Goal: Task Accomplishment & Management: Use online tool/utility

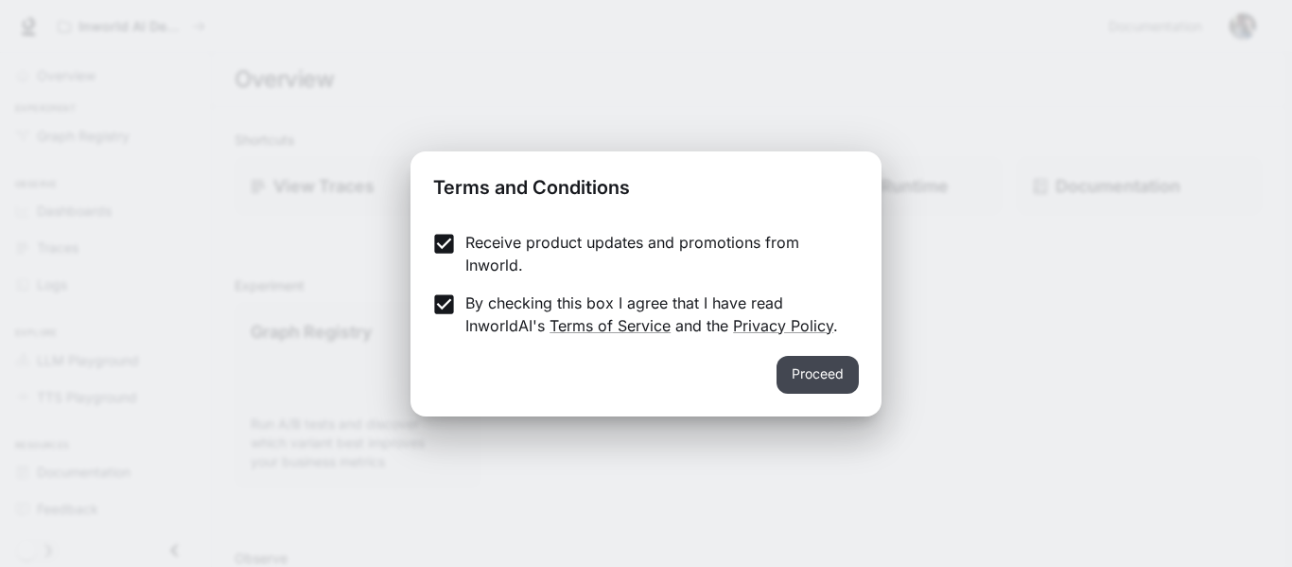
click at [813, 370] on button "Proceed" at bounding box center [818, 375] width 82 height 38
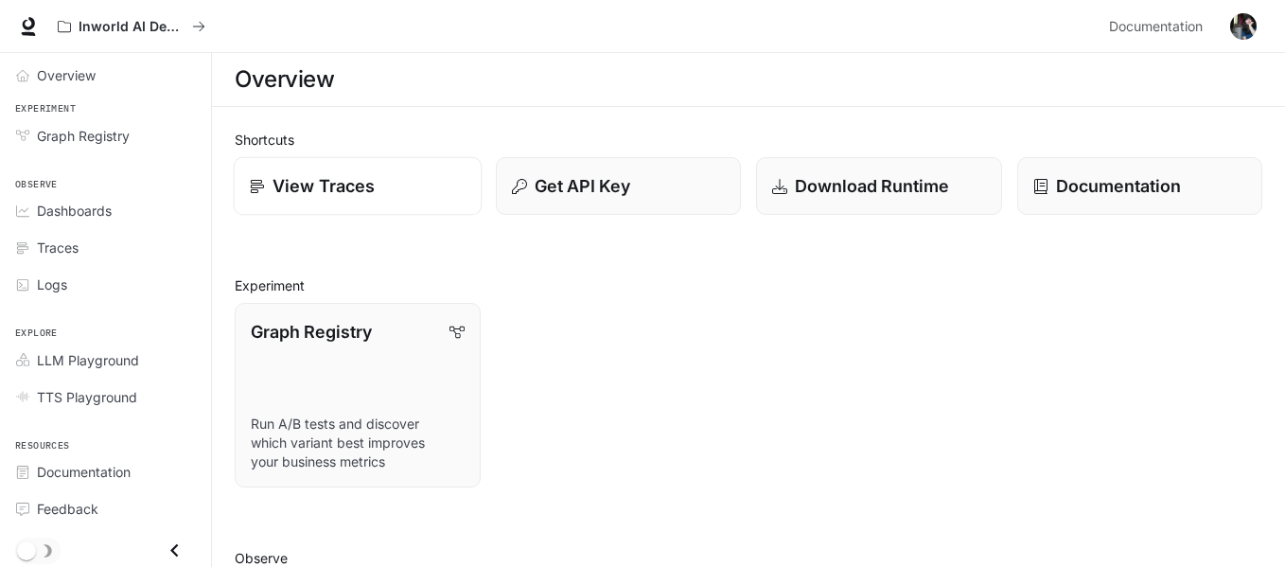
scroll to position [4, 0]
drag, startPoint x: 110, startPoint y: 210, endPoint x: 149, endPoint y: 214, distance: 39.9
click at [110, 210] on span "Dashboards" at bounding box center [74, 207] width 75 height 20
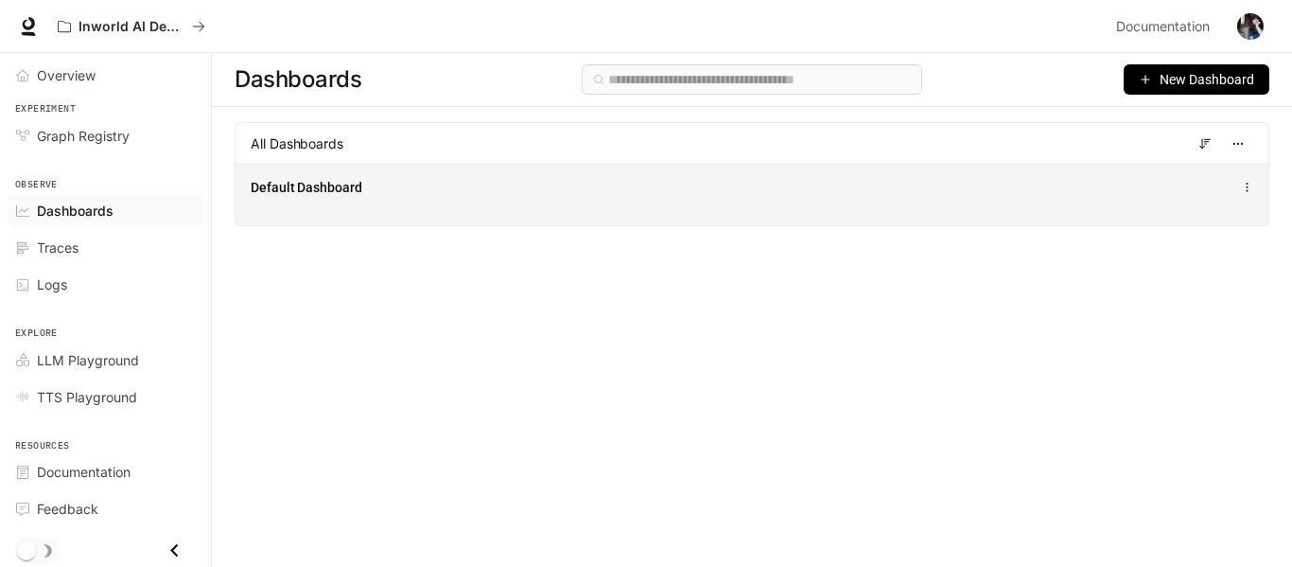
click at [1244, 182] on icon at bounding box center [1247, 187] width 12 height 13
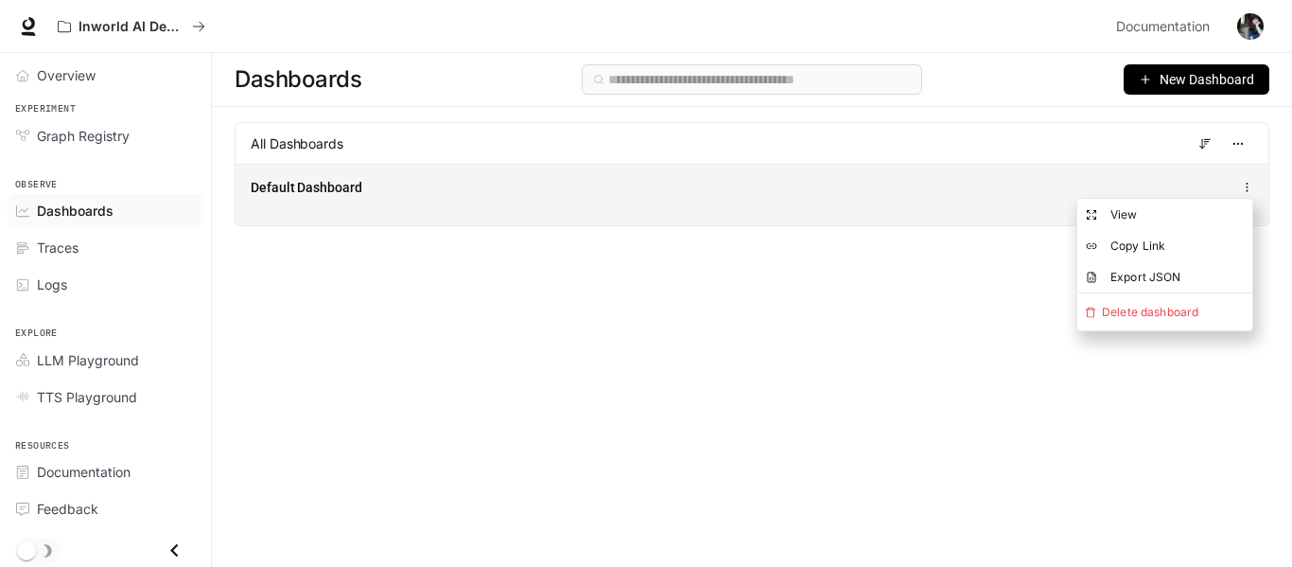
click at [906, 182] on div "Default Dashboard" at bounding box center [752, 187] width 1003 height 23
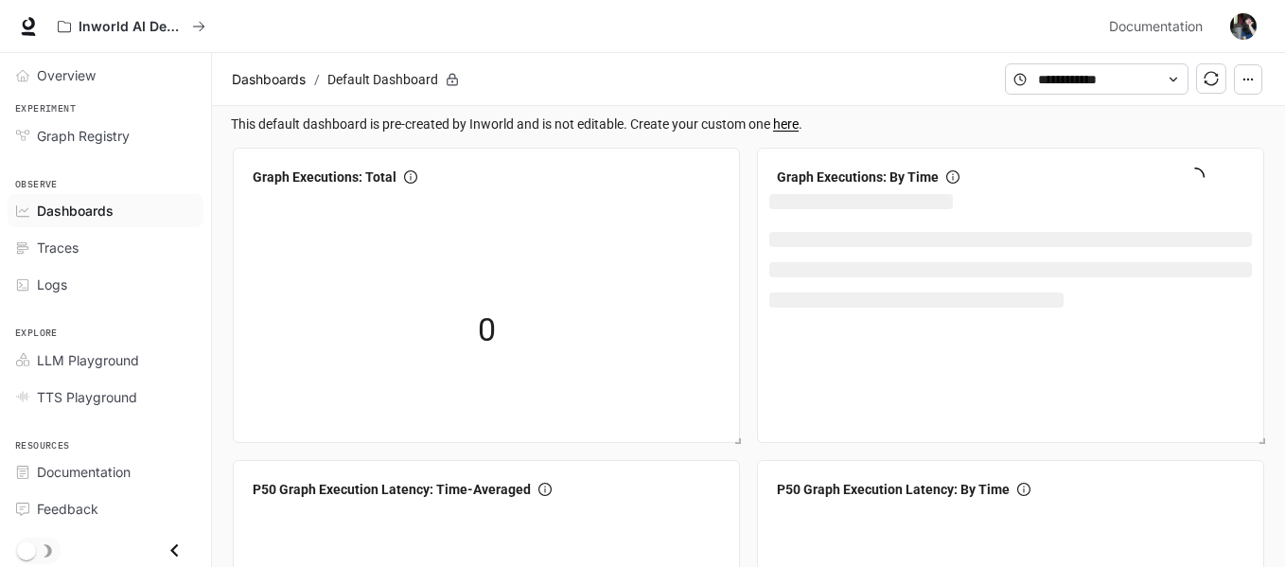
click at [792, 129] on link "here" at bounding box center [786, 123] width 26 height 15
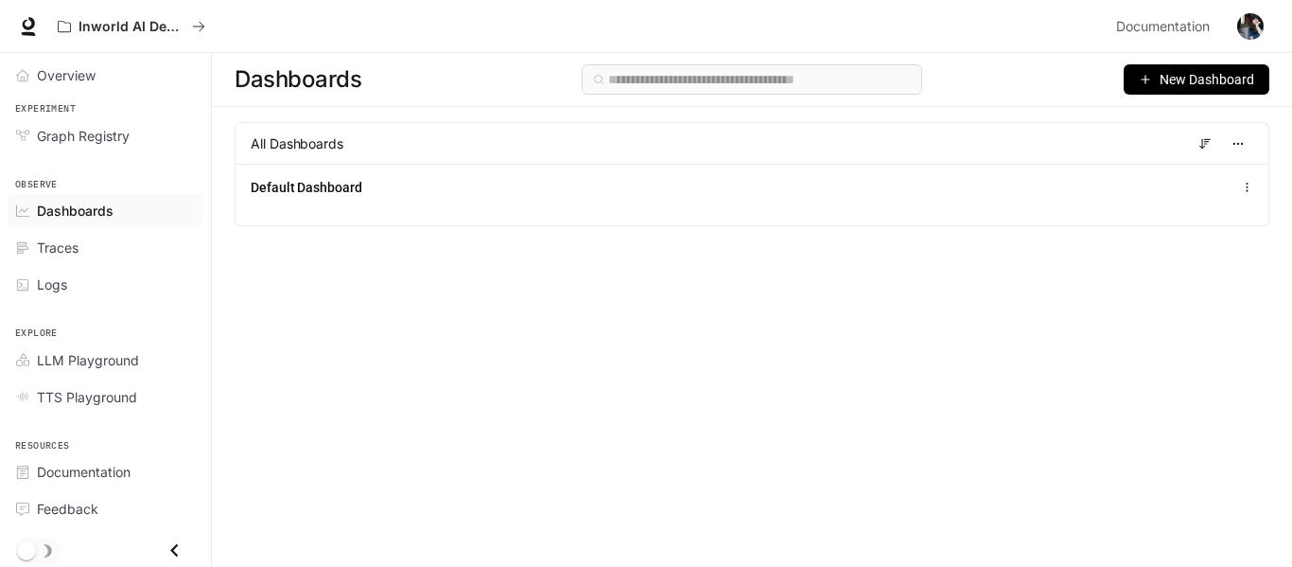
click at [1209, 84] on span "New Dashboard" at bounding box center [1207, 79] width 95 height 21
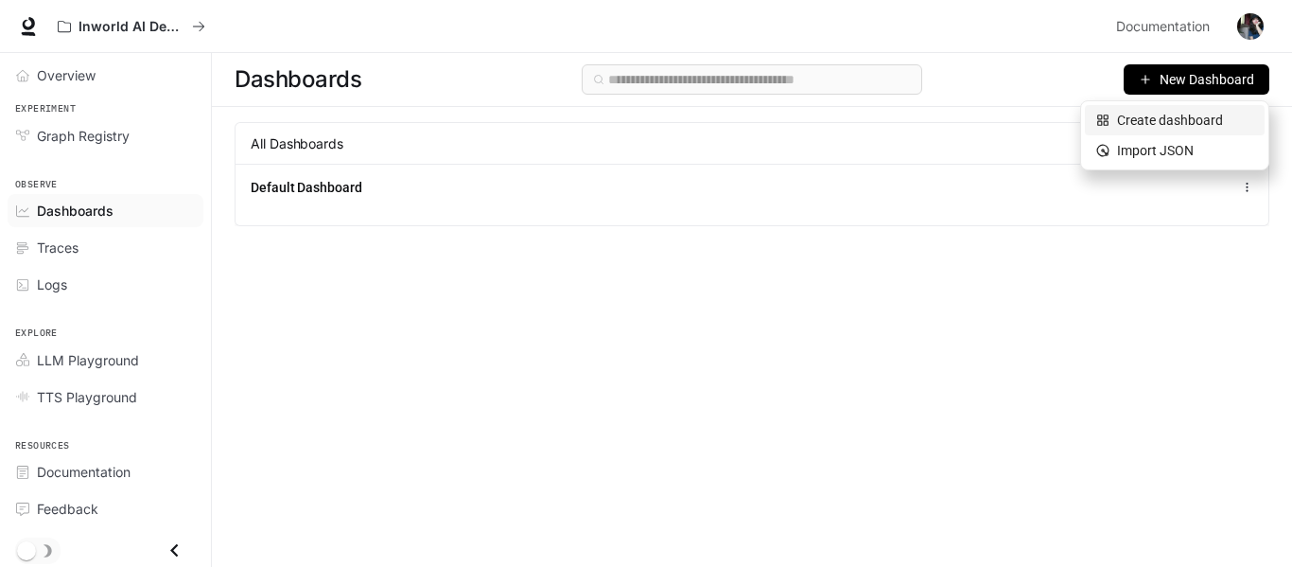
click at [1212, 117] on div "Create dashboard" at bounding box center [1175, 120] width 157 height 21
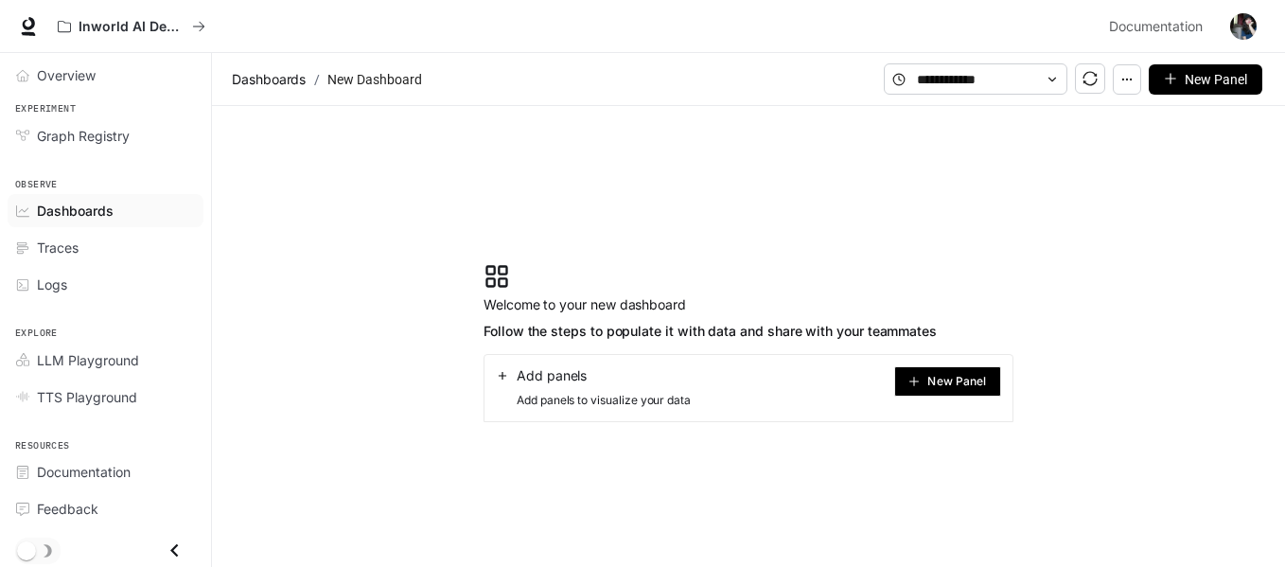
click at [657, 376] on div "Add panels" at bounding box center [593, 375] width 195 height 19
click at [941, 377] on span "New Panel" at bounding box center [956, 381] width 59 height 9
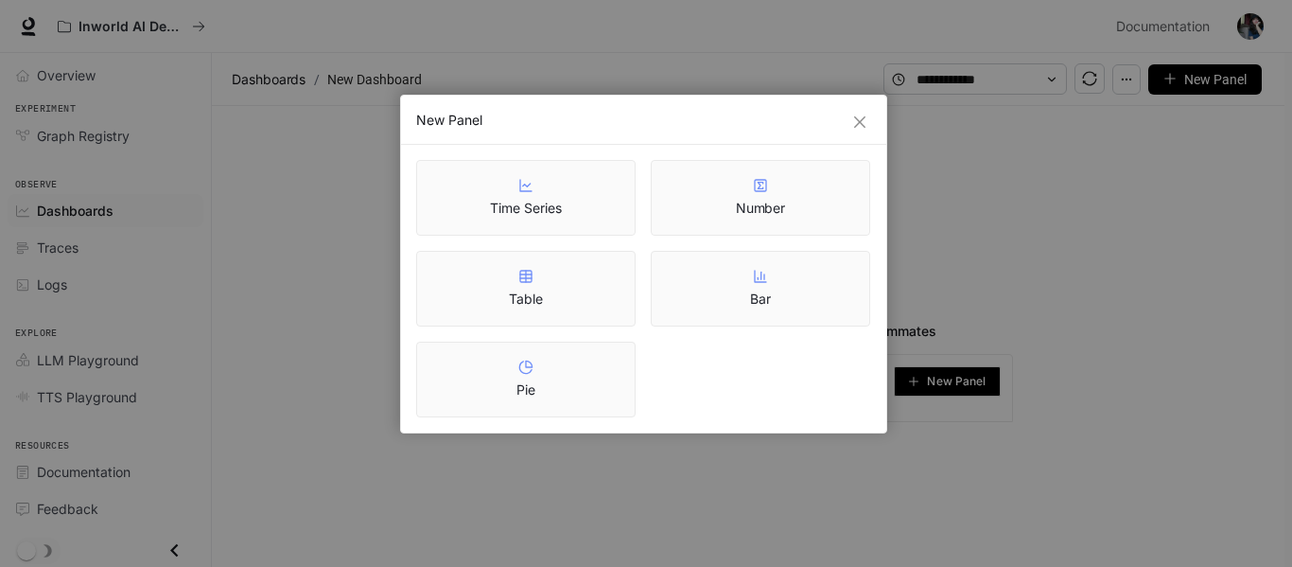
click at [872, 125] on div "New Panel" at bounding box center [643, 120] width 485 height 49
drag, startPoint x: 1134, startPoint y: 162, endPoint x: 1011, endPoint y: 132, distance: 126.4
click at [1135, 162] on div "New Panel Time Series Number Table Bar Pie" at bounding box center [646, 283] width 1292 height 567
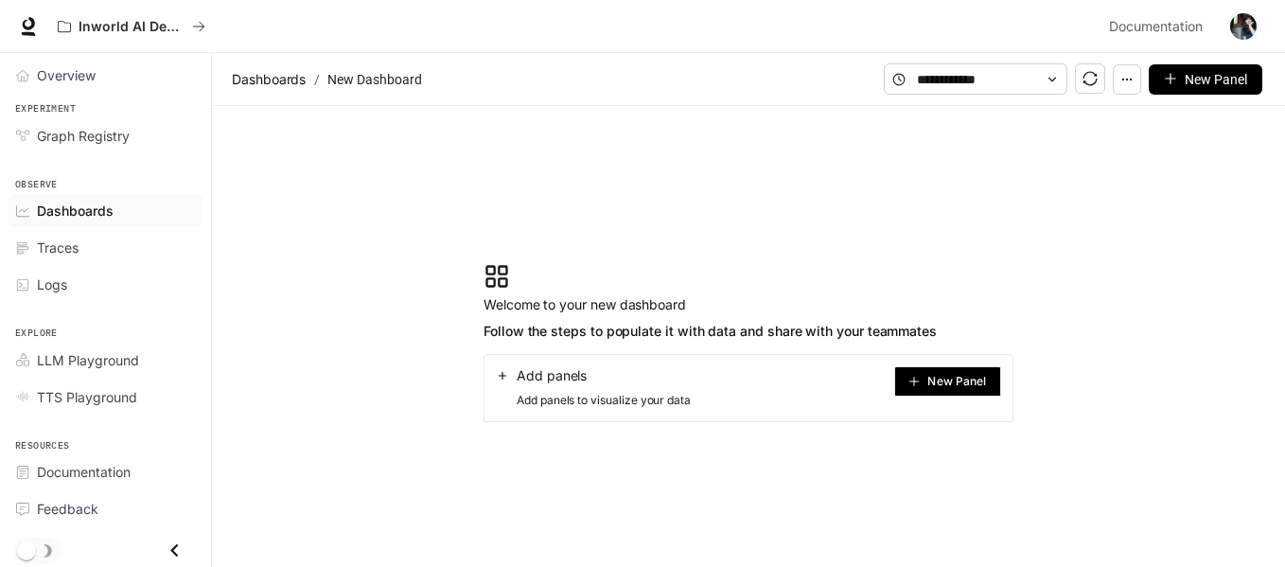
click at [782, 152] on section "Welcome to your new dashboard Follow the steps to populate it with data and sha…" at bounding box center [748, 342] width 1073 height 473
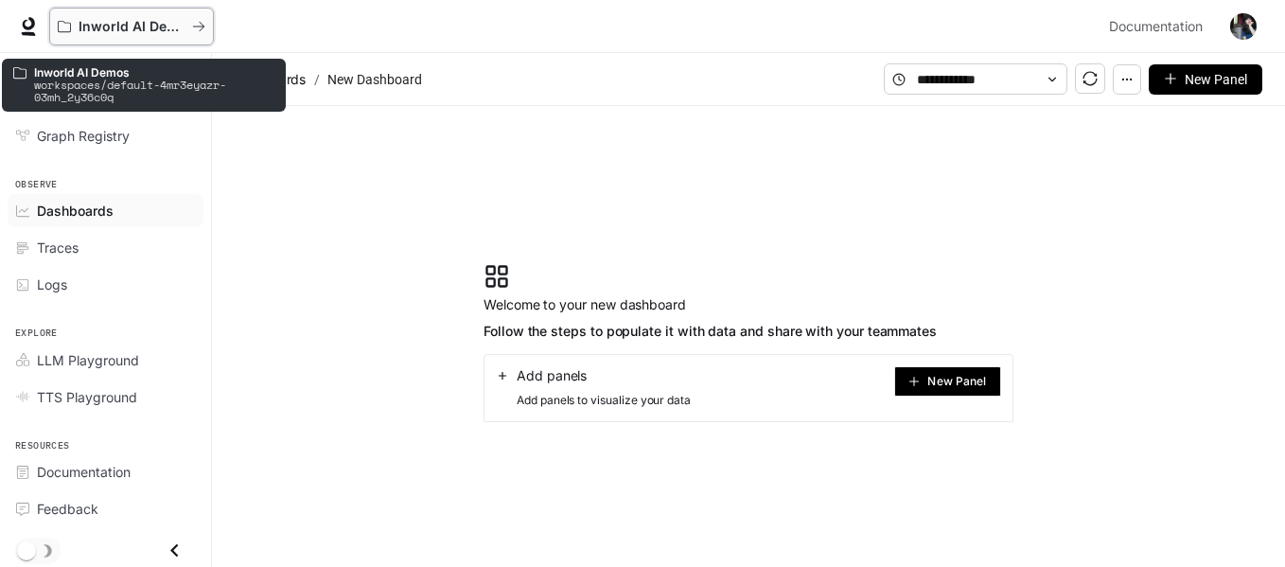
click at [128, 24] on p "Inworld AI Demos" at bounding box center [132, 27] width 106 height 16
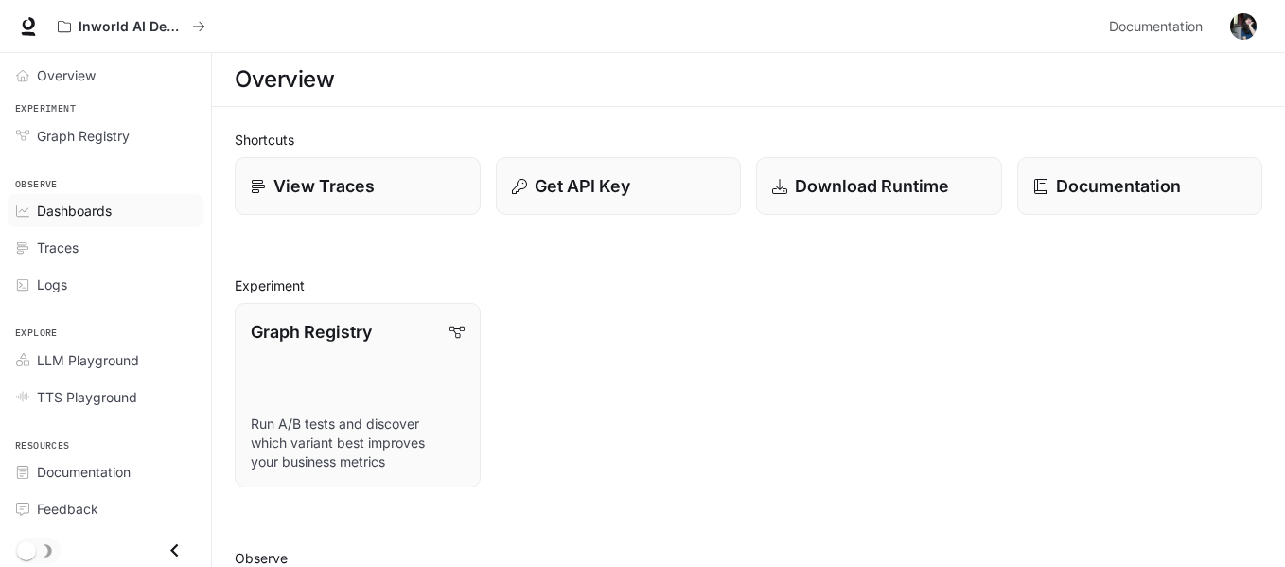
click at [111, 202] on span "Dashboards" at bounding box center [74, 211] width 75 height 20
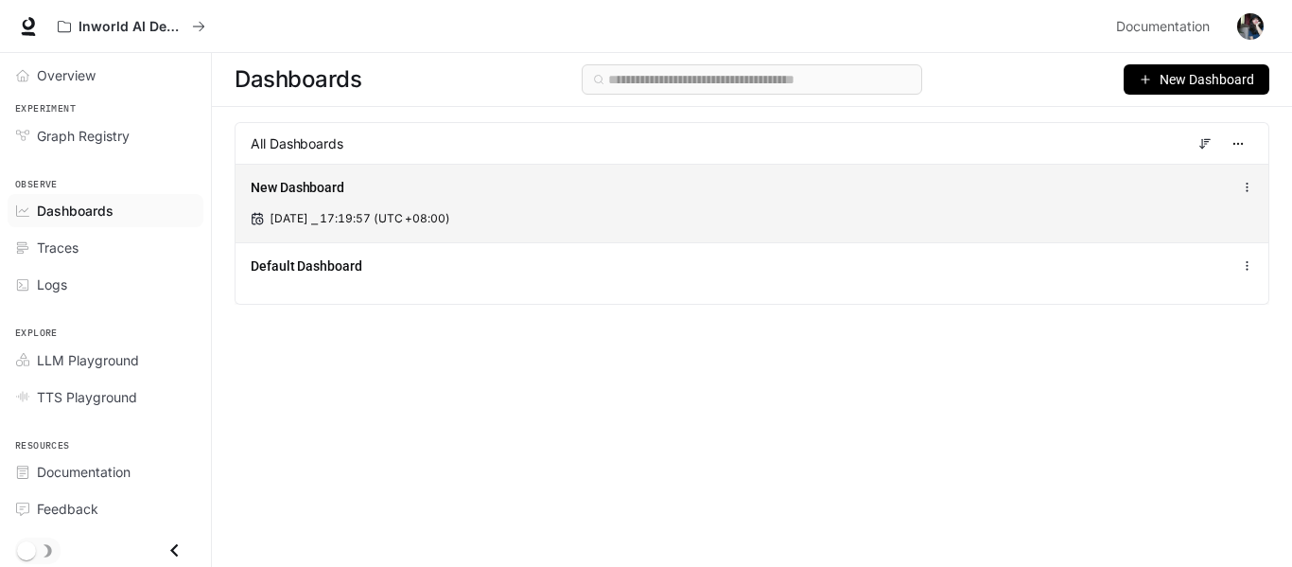
click at [1248, 179] on div "New Dashboard" at bounding box center [752, 187] width 1003 height 23
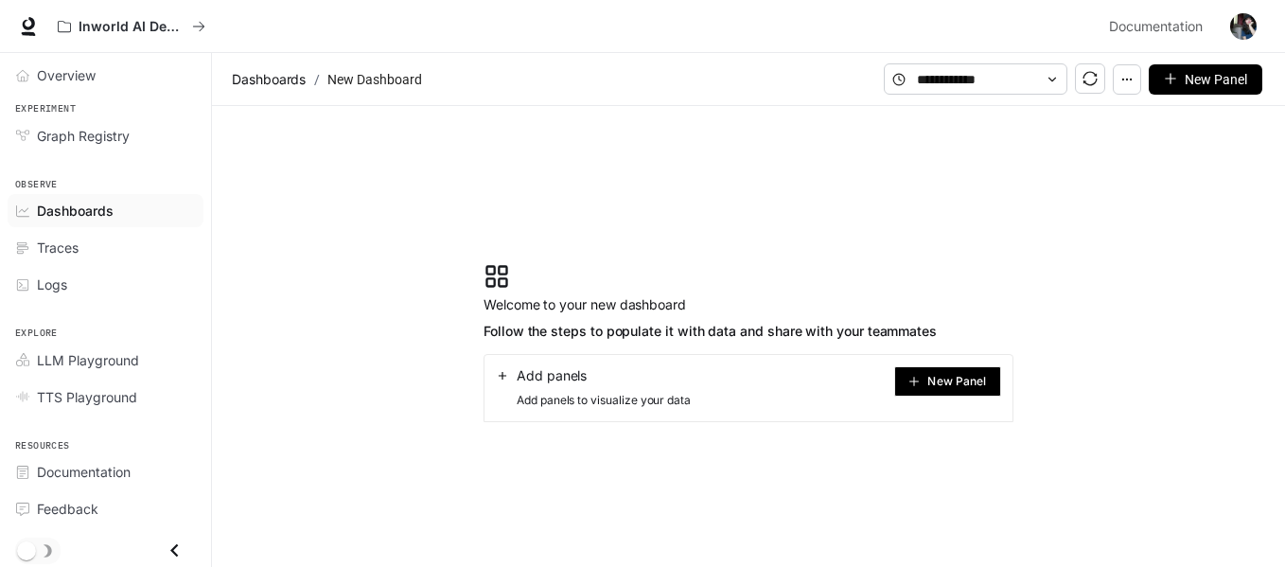
click at [811, 304] on span "Welcome to your new dashboard" at bounding box center [709, 304] width 453 height 23
click at [962, 203] on section "Welcome to your new dashboard Follow the steps to populate it with data and sha…" at bounding box center [748, 342] width 1073 height 473
click at [1129, 75] on icon "button" at bounding box center [1126, 79] width 13 height 13
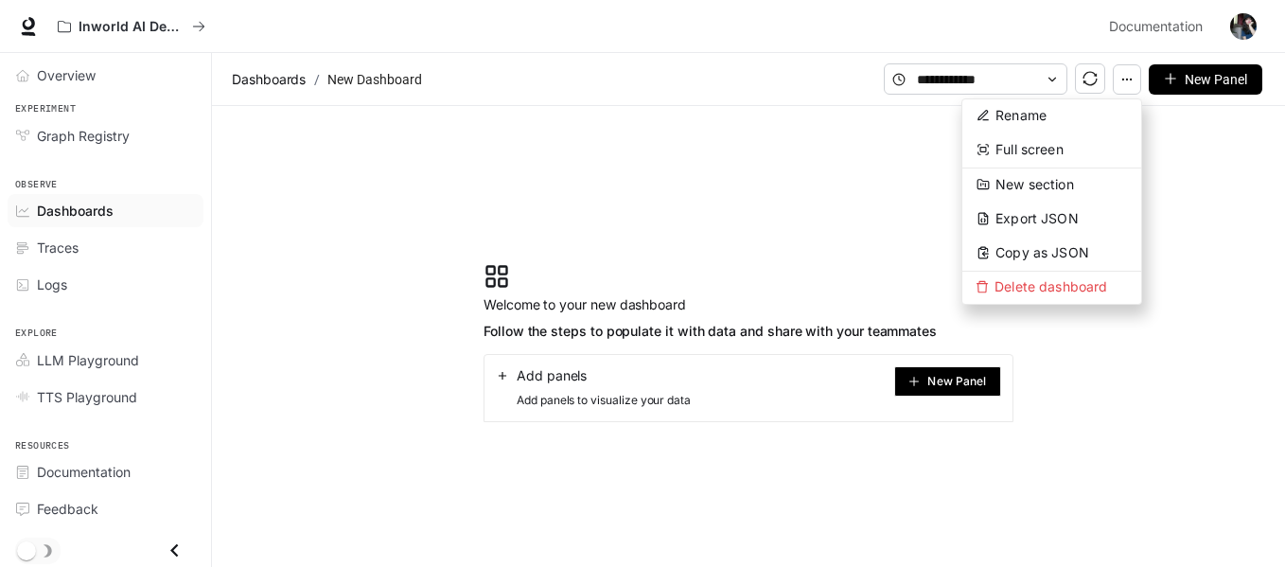
drag, startPoint x: 1228, startPoint y: 205, endPoint x: 1043, endPoint y: 160, distance: 190.9
click at [1229, 206] on section "Welcome to your new dashboard Follow the steps to populate it with data and sha…" at bounding box center [748, 342] width 1073 height 473
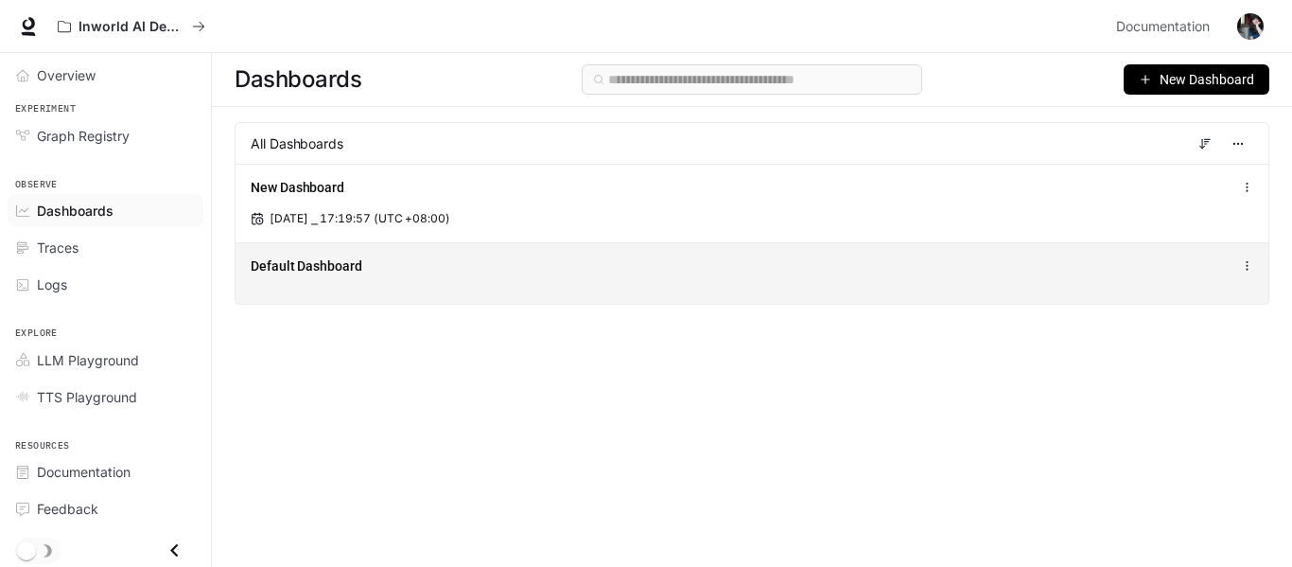
click at [574, 254] on div "Default Dashboard" at bounding box center [752, 265] width 1003 height 23
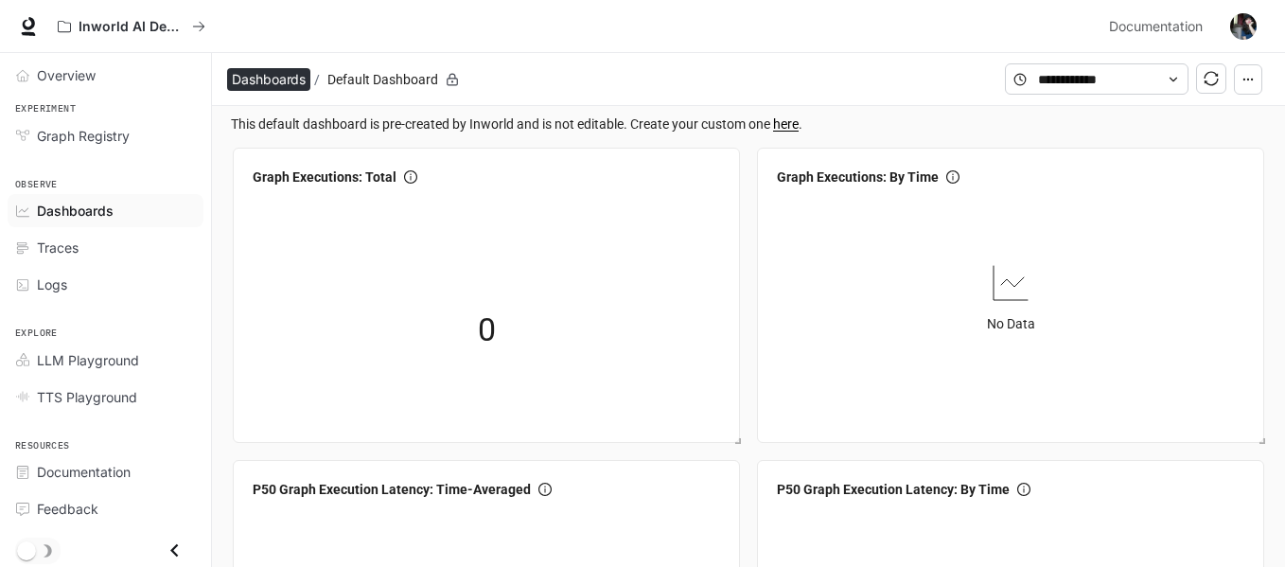
click at [263, 69] on span "Dashboards" at bounding box center [269, 79] width 74 height 23
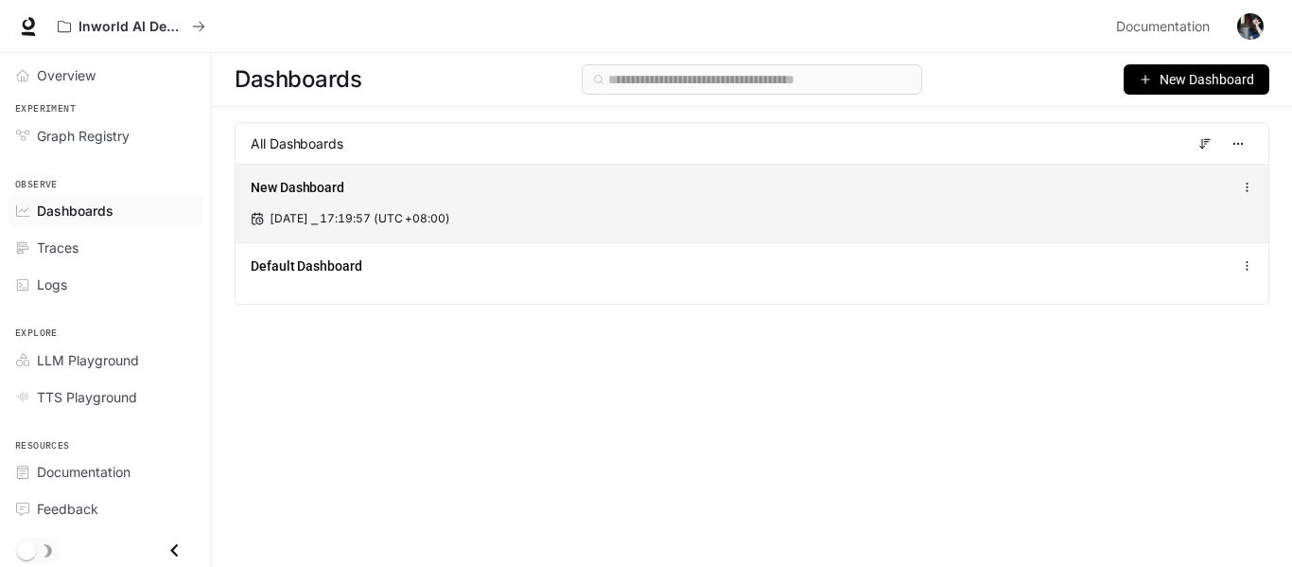
click at [462, 202] on div "New Dashboard [DATE] ⎯ 17:19:57 (UTC +08:00)" at bounding box center [752, 203] width 1033 height 79
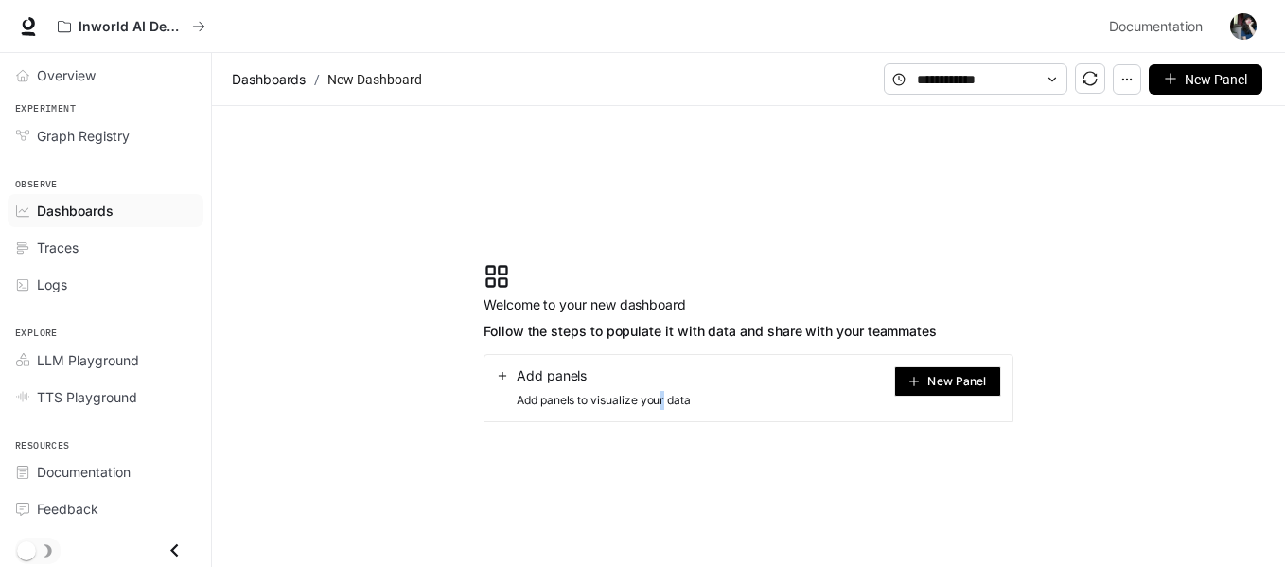
click at [666, 389] on div "Add panels Add panels to visualize your data" at bounding box center [593, 388] width 195 height 44
click at [949, 379] on span "New Panel" at bounding box center [956, 381] width 59 height 9
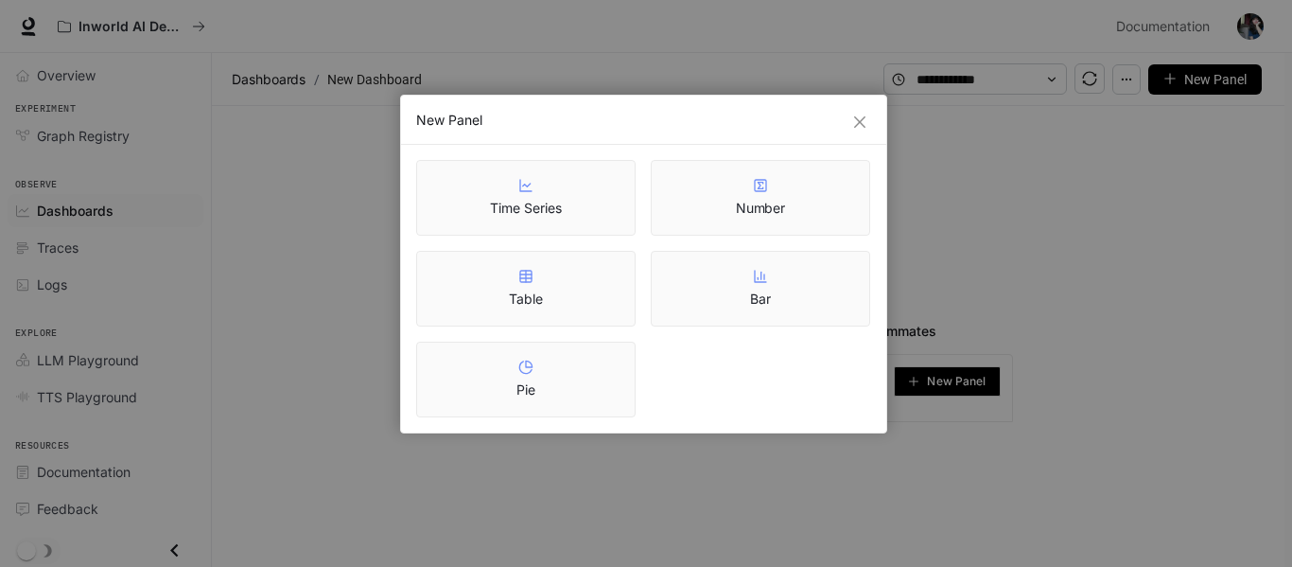
click at [559, 205] on article "Time Series" at bounding box center [525, 208] width 71 height 19
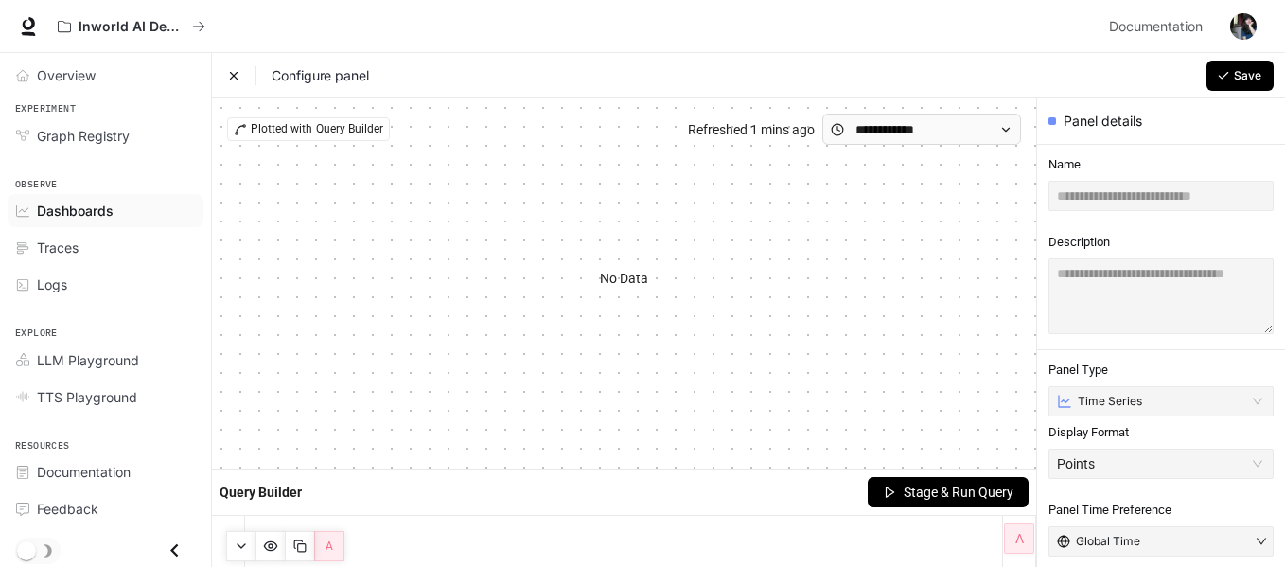
click at [1226, 69] on icon "button" at bounding box center [1223, 75] width 13 height 13
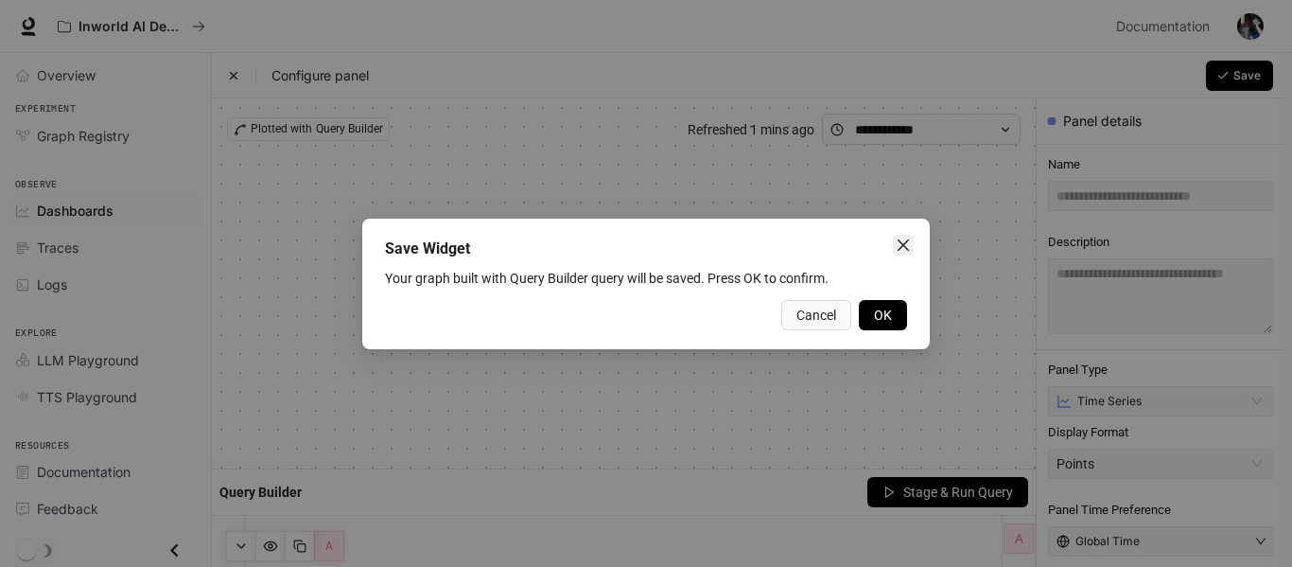
click at [910, 238] on icon "close" at bounding box center [903, 244] width 15 height 15
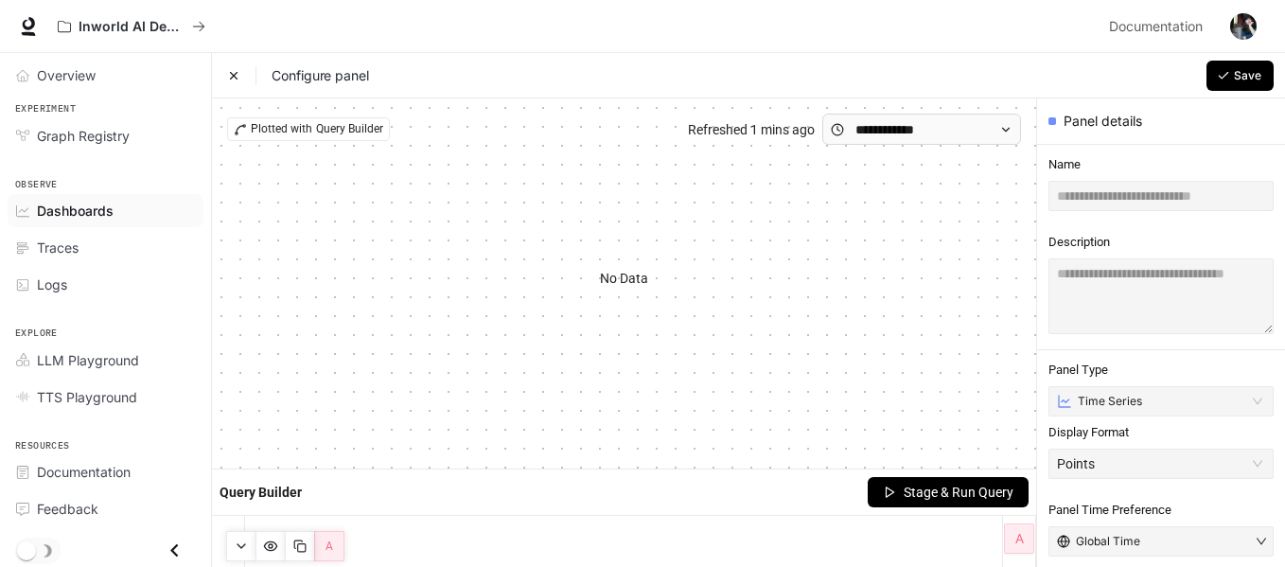
click at [237, 79] on icon at bounding box center [234, 75] width 7 height 7
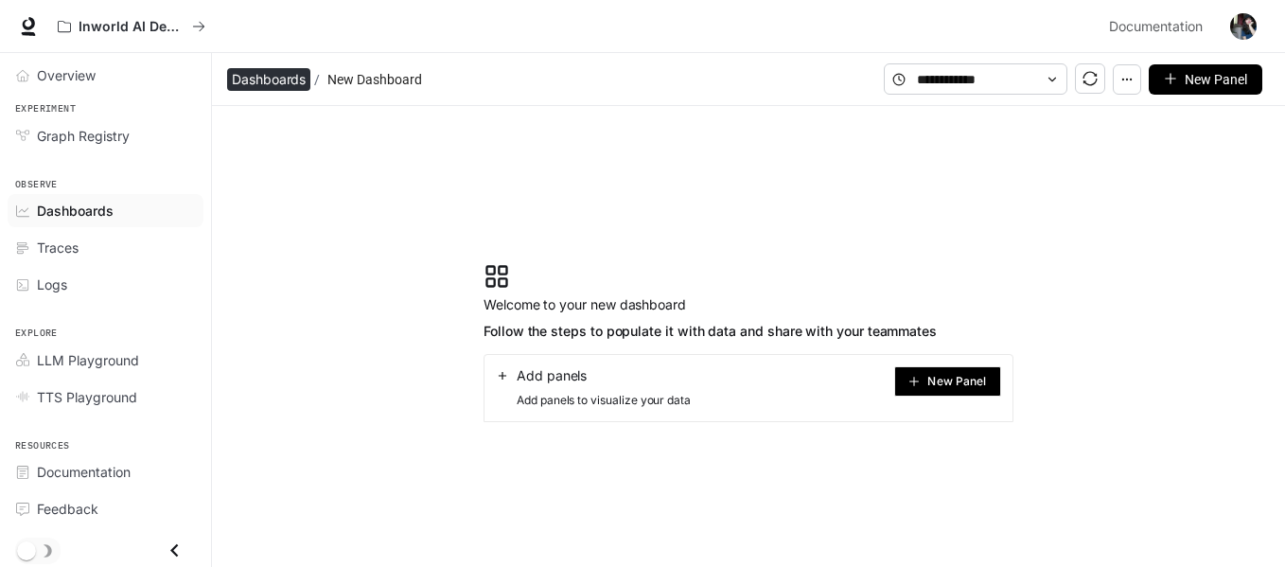
click at [272, 85] on span "Dashboards" at bounding box center [269, 79] width 74 height 23
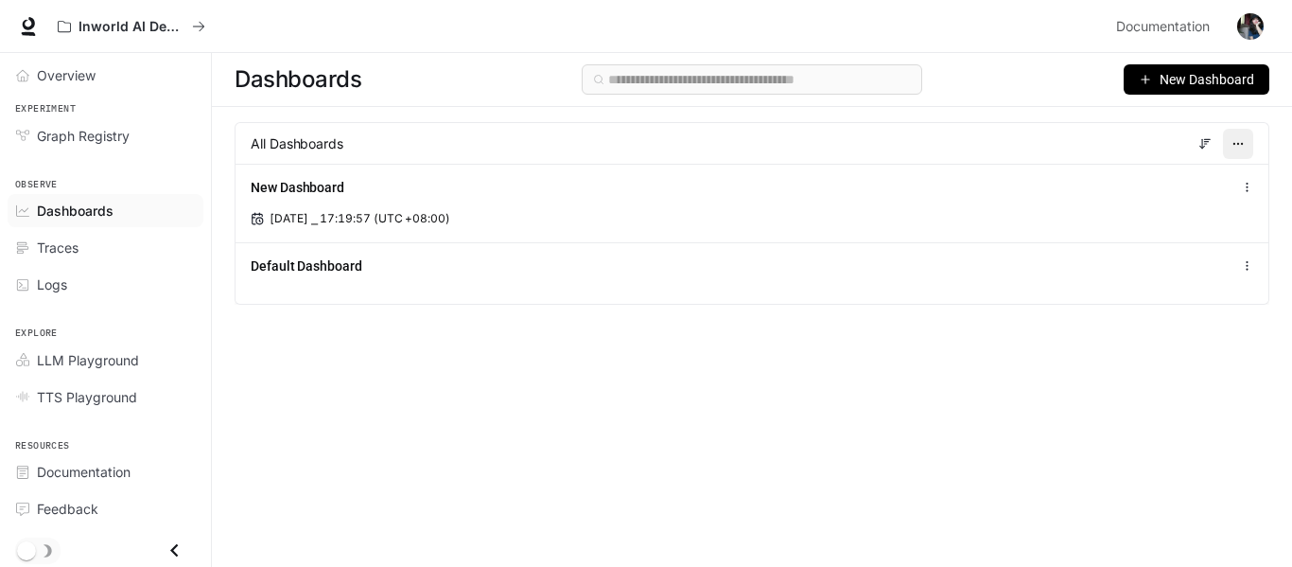
click at [1229, 133] on button "button" at bounding box center [1238, 144] width 30 height 30
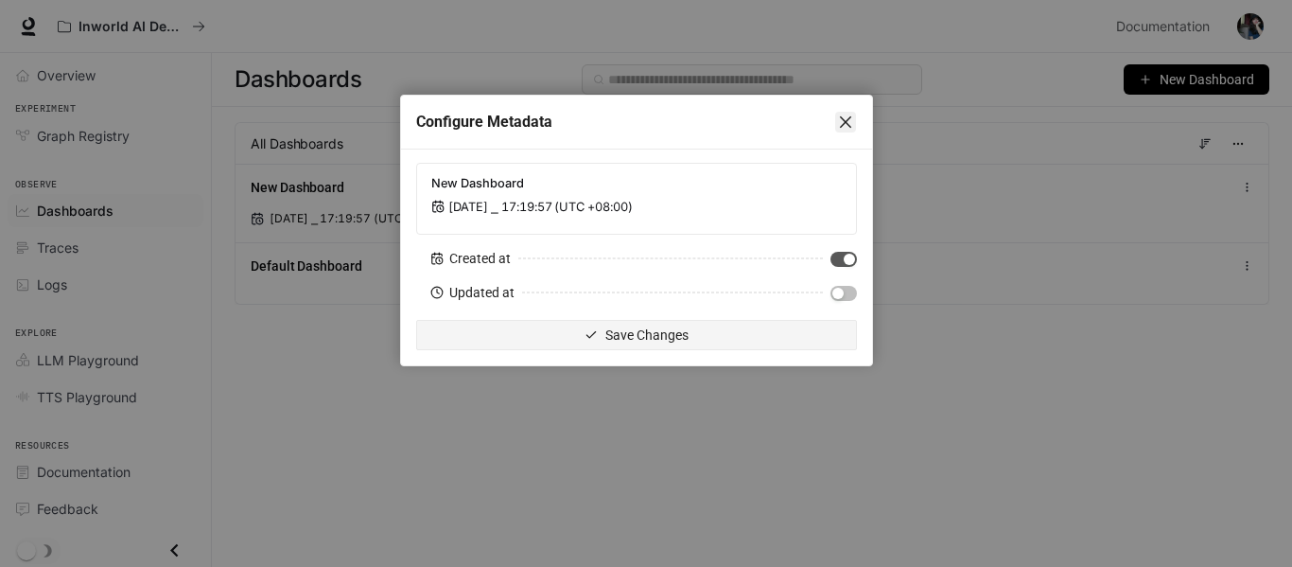
click at [840, 115] on icon "close" at bounding box center [845, 121] width 15 height 15
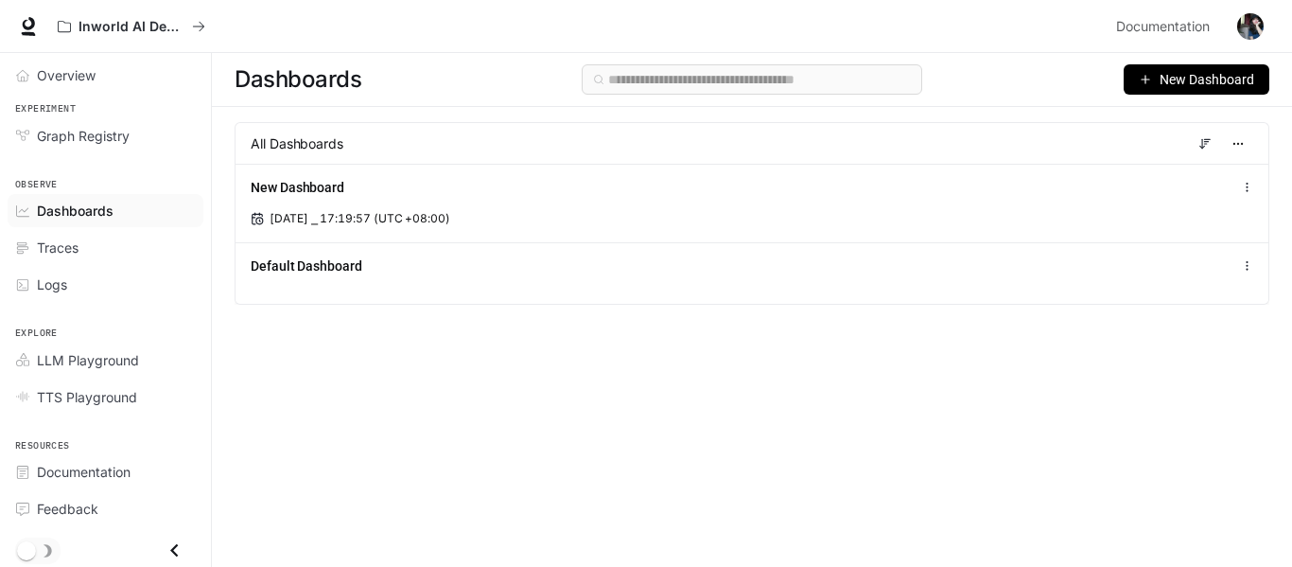
click at [144, 210] on div "Dashboards" at bounding box center [116, 211] width 158 height 20
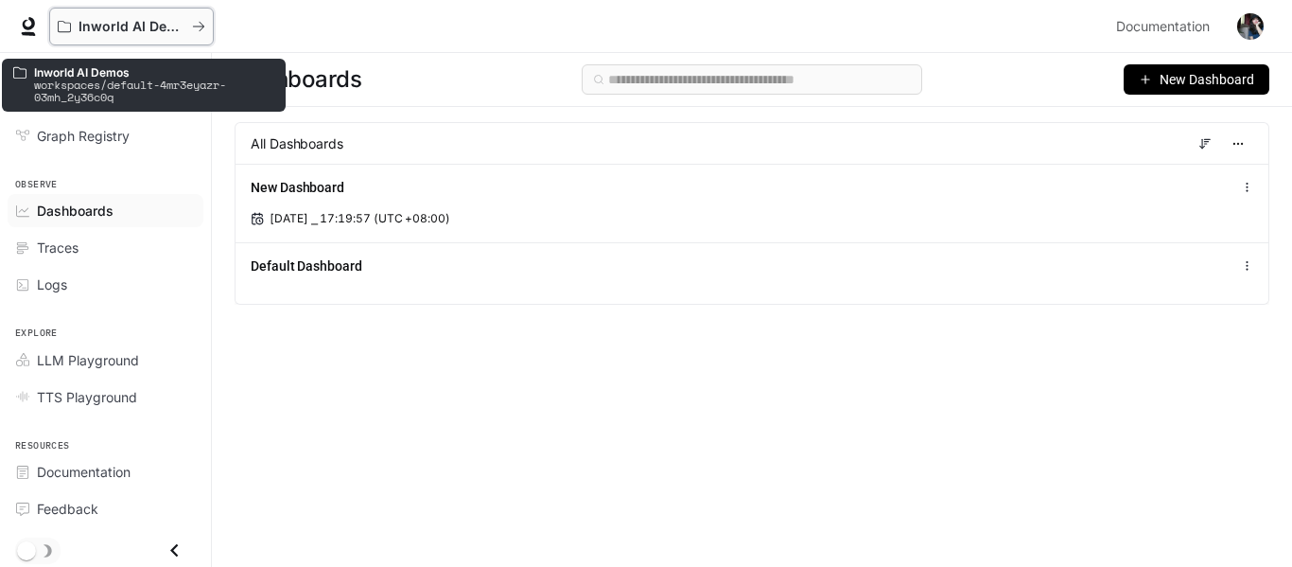
click at [195, 23] on icon "All workspaces" at bounding box center [198, 26] width 13 height 13
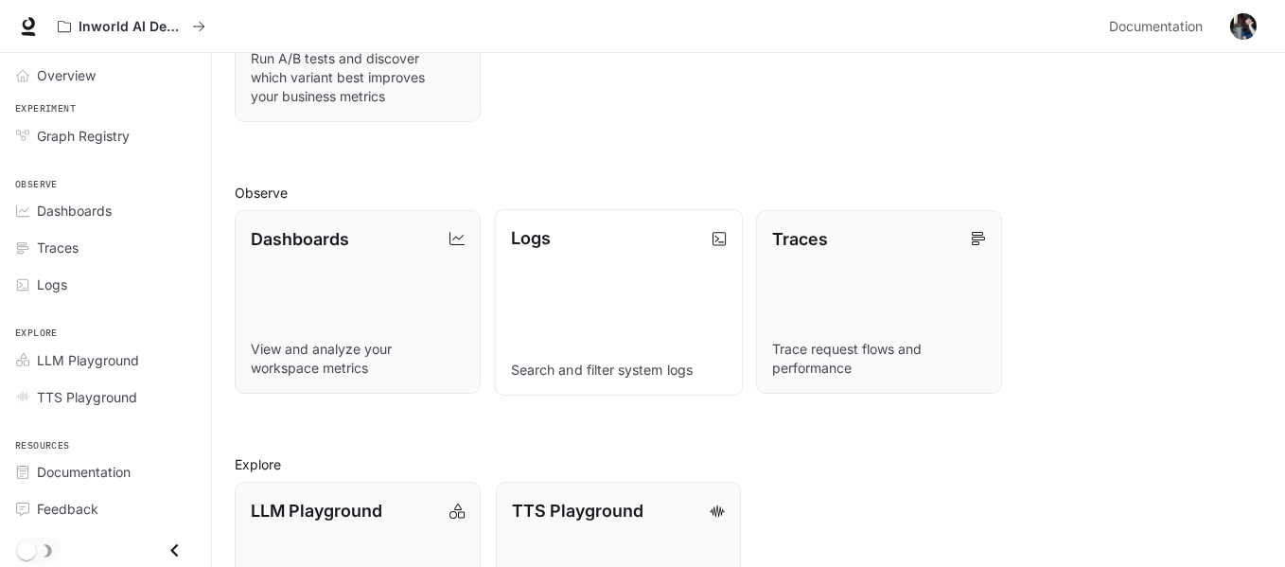
scroll to position [378, 0]
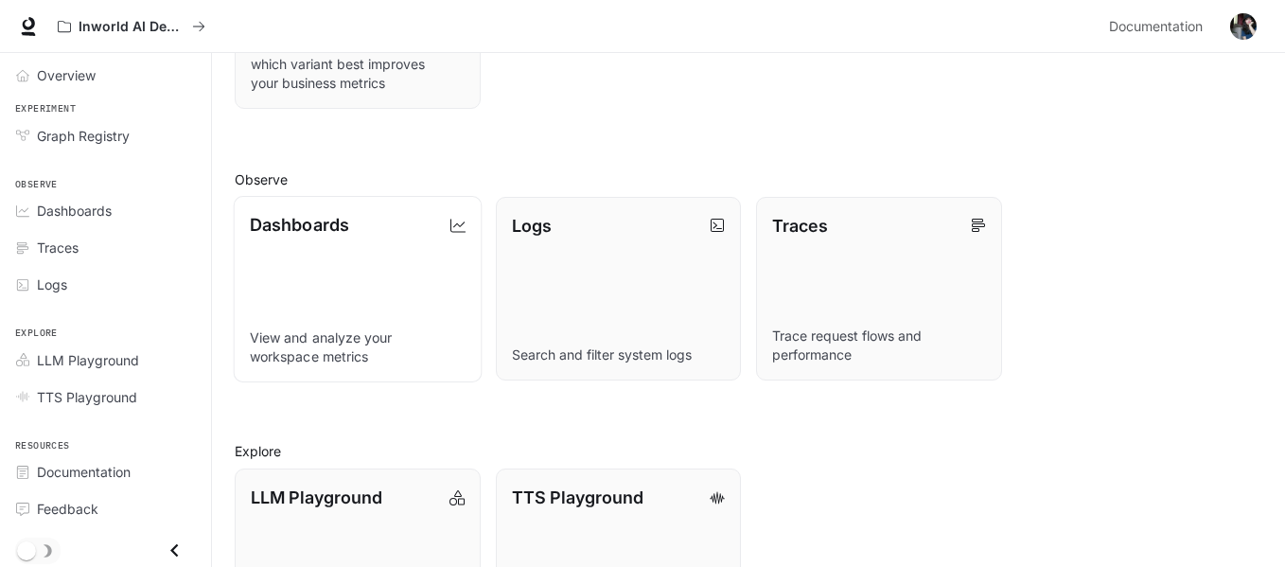
click at [360, 277] on link "Dashboards View and analyze your workspace metrics" at bounding box center [358, 289] width 248 height 186
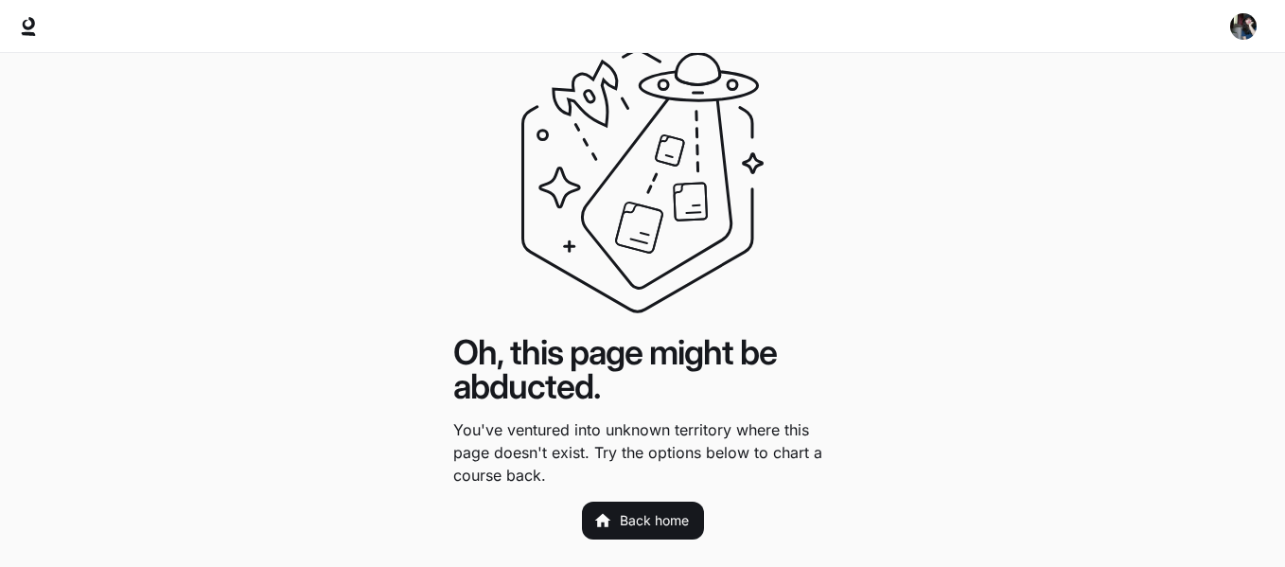
scroll to position [51, 0]
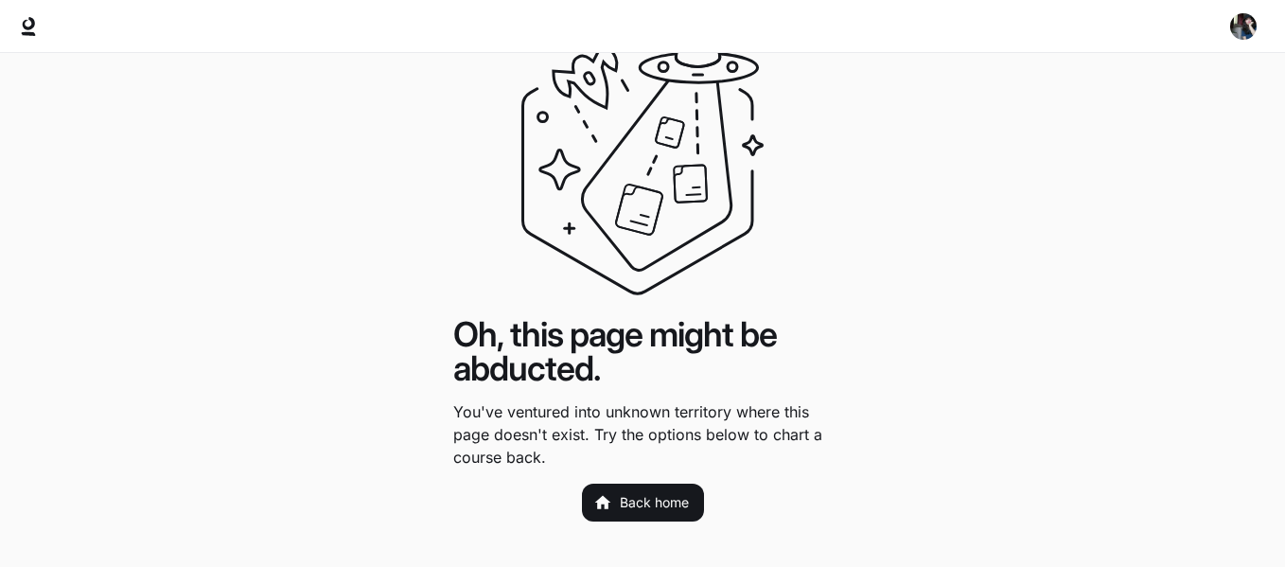
drag, startPoint x: 668, startPoint y: 513, endPoint x: 656, endPoint y: 509, distance: 12.9
click at [668, 513] on link "Back home" at bounding box center [643, 502] width 122 height 38
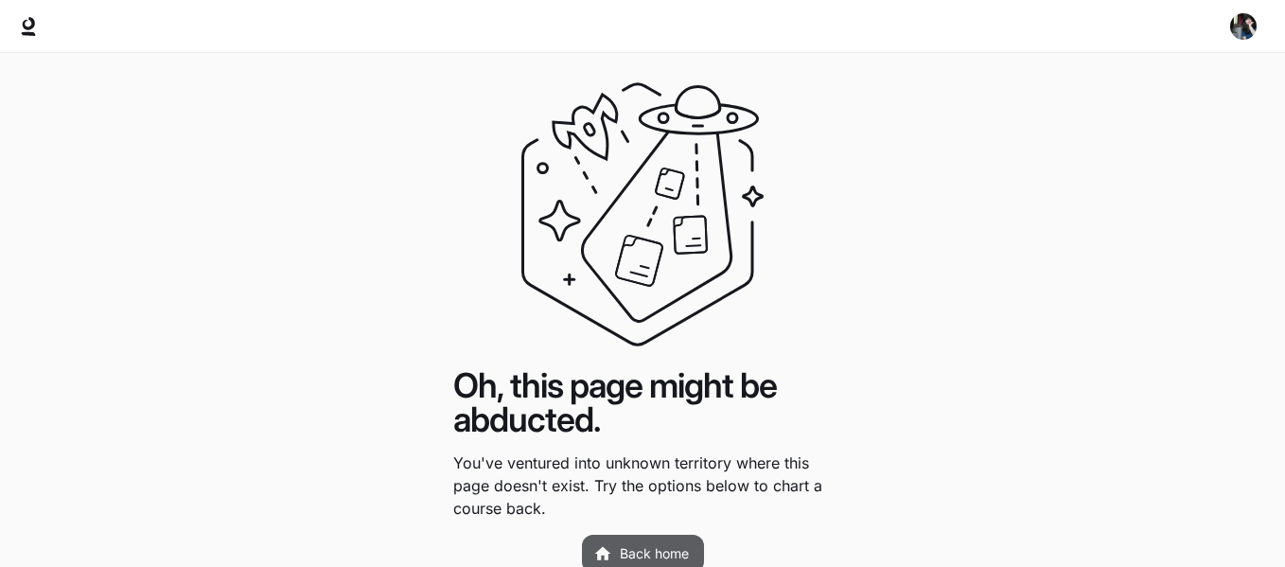
click at [650, 542] on link "Back home" at bounding box center [643, 554] width 122 height 38
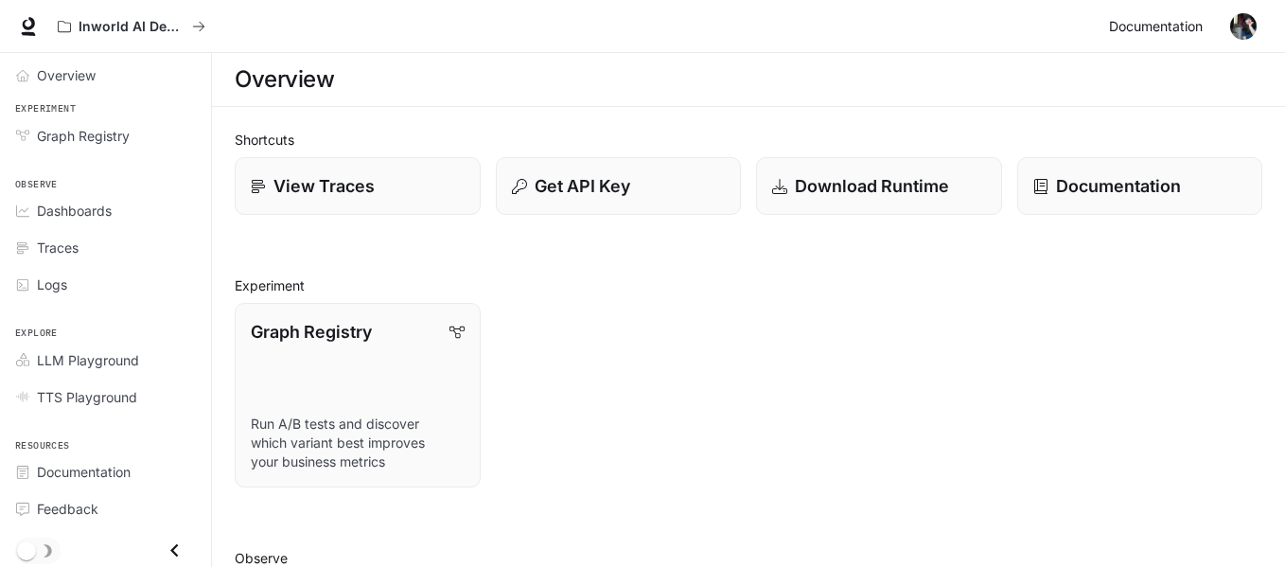
click at [1168, 22] on span "Documentation" at bounding box center [1156, 27] width 94 height 24
